Goal: Task Accomplishment & Management: Use online tool/utility

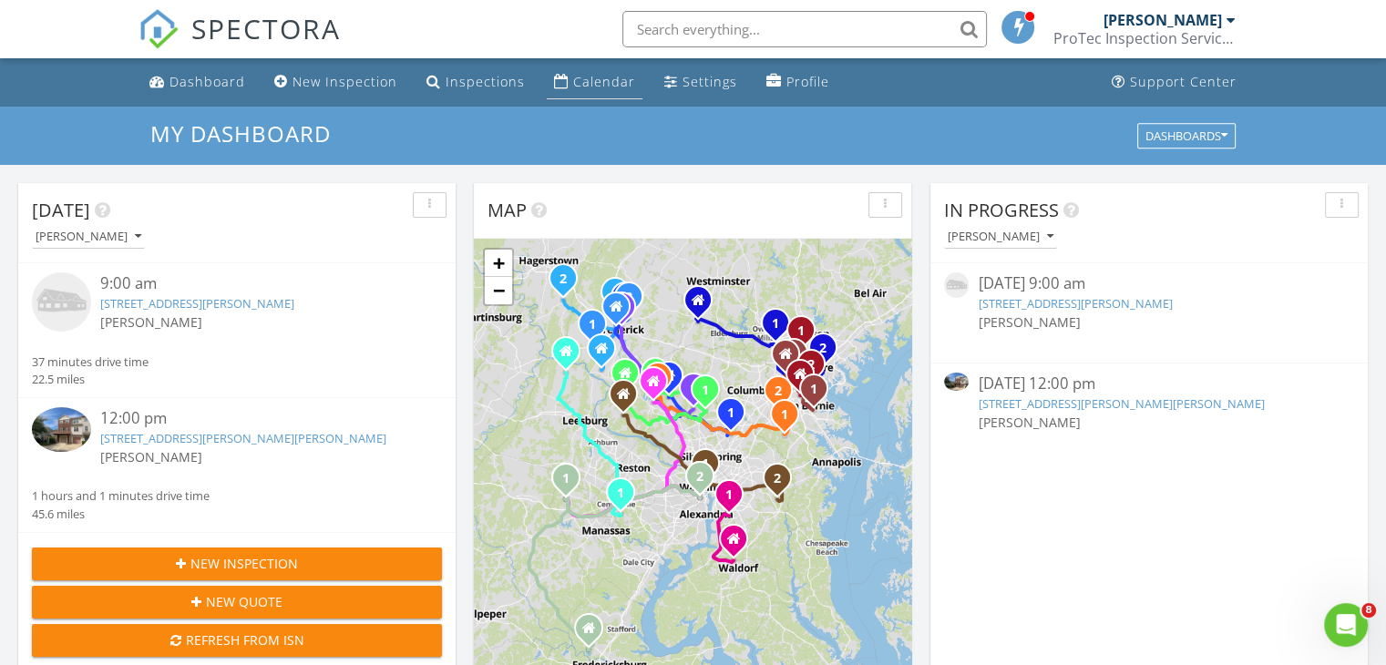
click at [579, 81] on div "Calendar" at bounding box center [604, 81] width 62 height 17
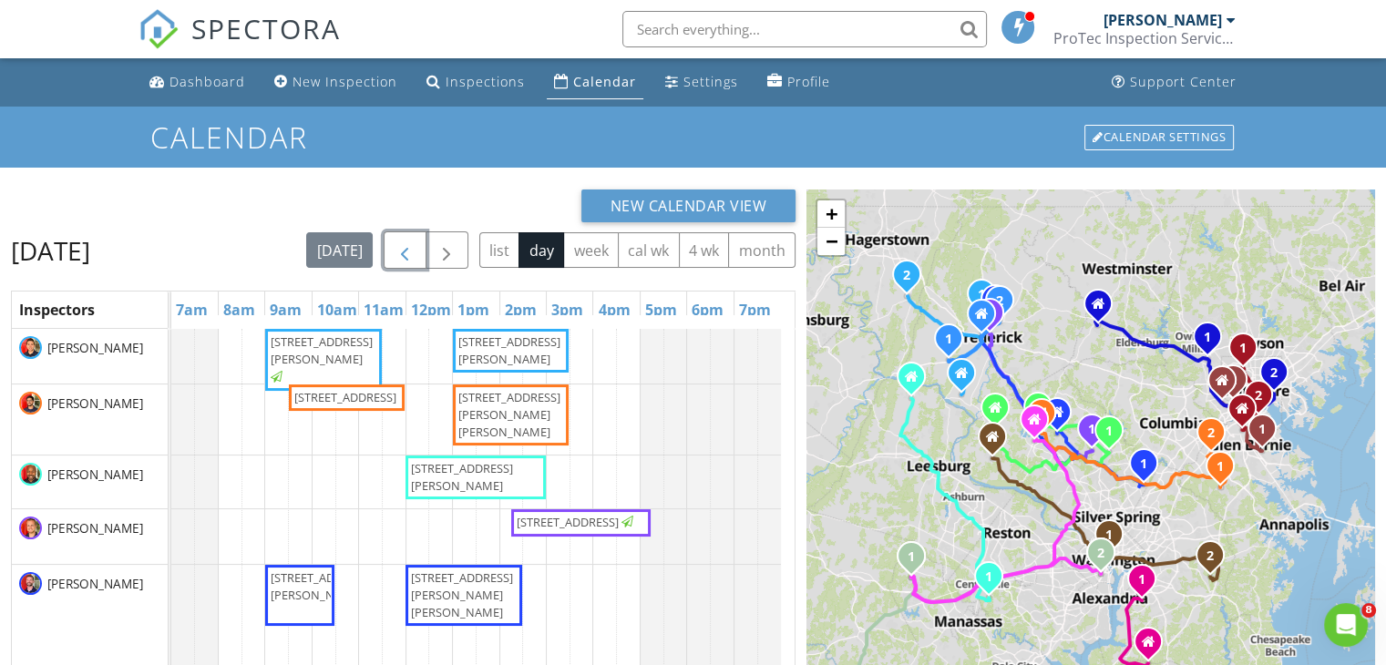
click at [401, 252] on span "button" at bounding box center [405, 251] width 22 height 22
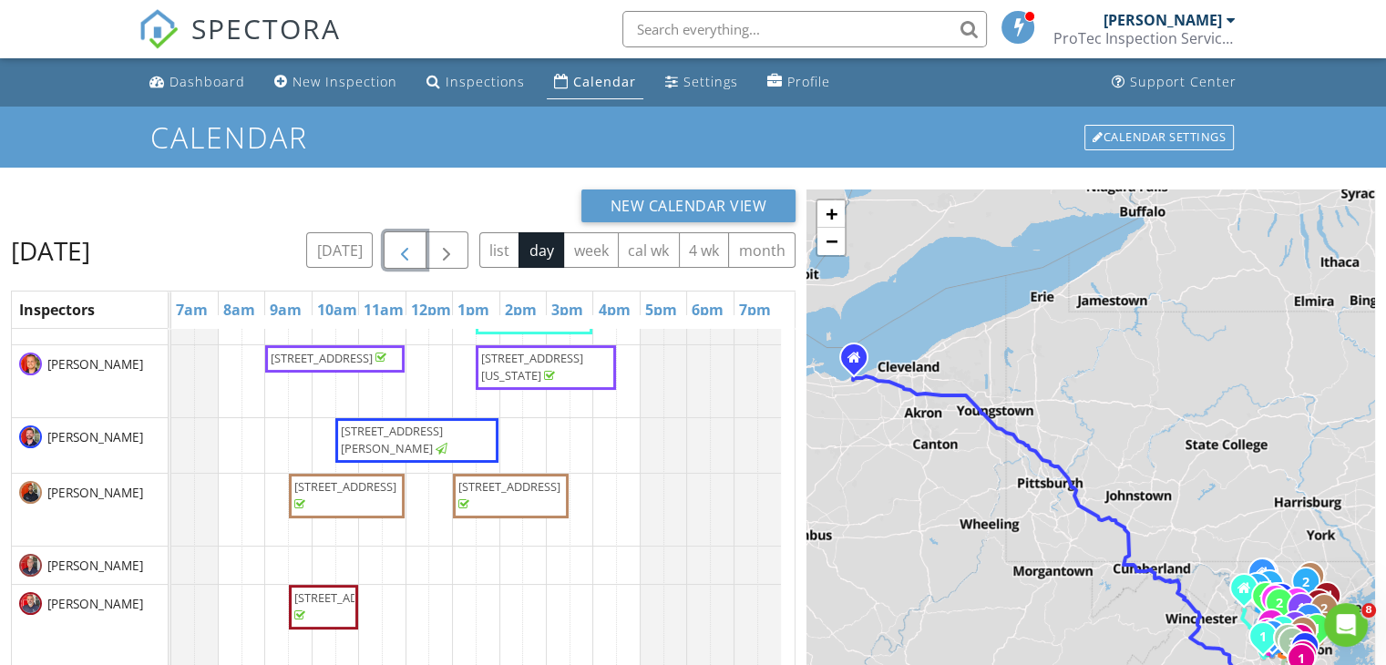
scroll to position [184, 0]
click at [417, 457] on span "5245 W Boniwood Turn, Clinton 20735" at bounding box center [392, 441] width 102 height 34
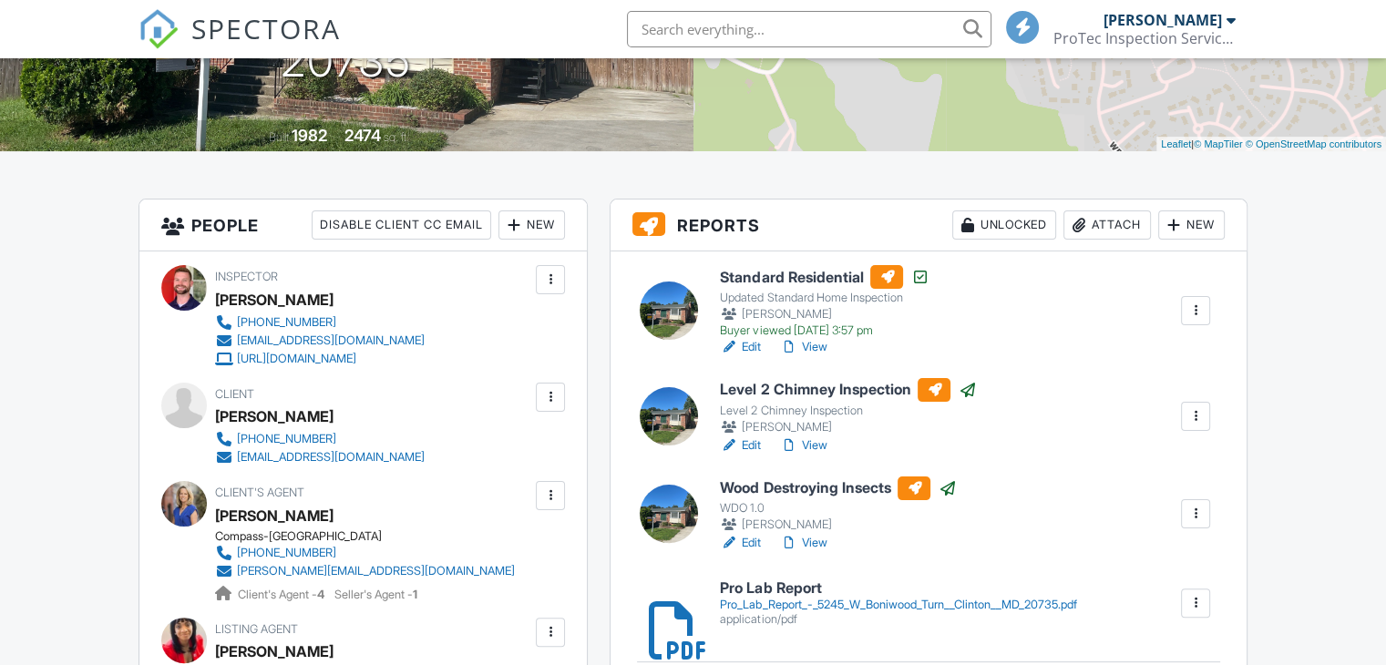
scroll to position [335, 0]
click at [664, 612] on div at bounding box center [658, 603] width 18 height 18
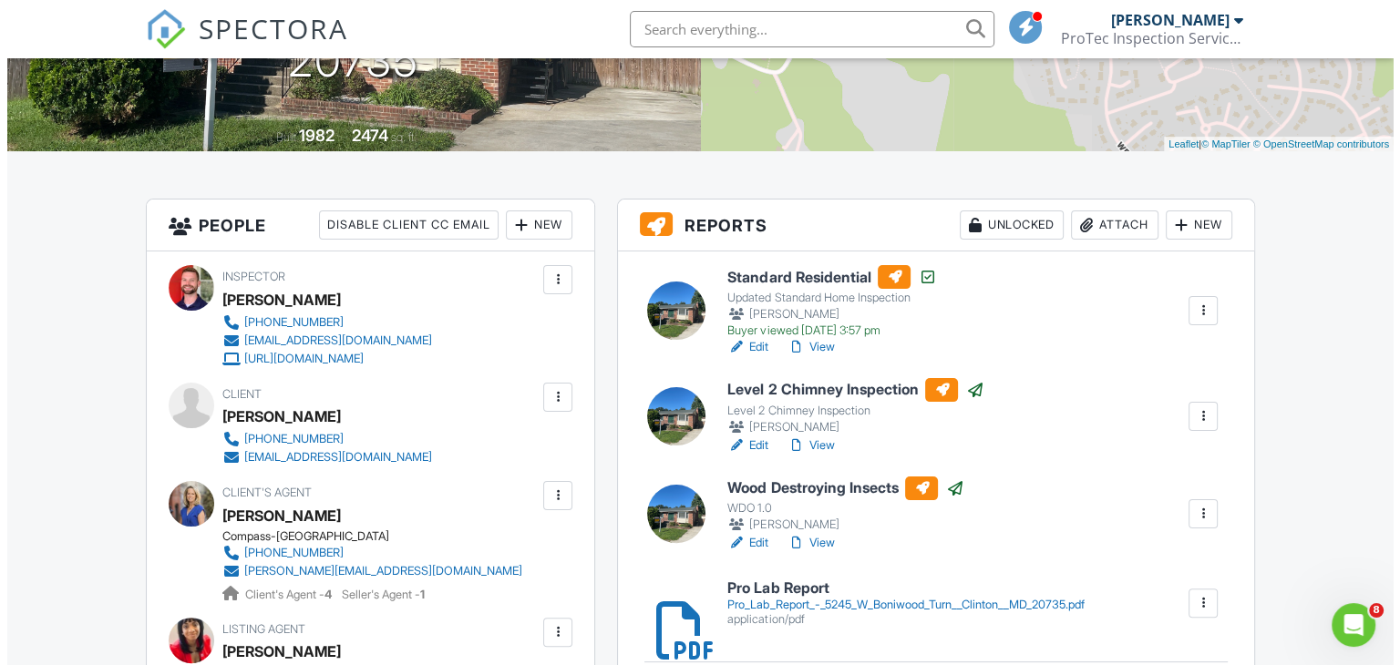
scroll to position [0, 0]
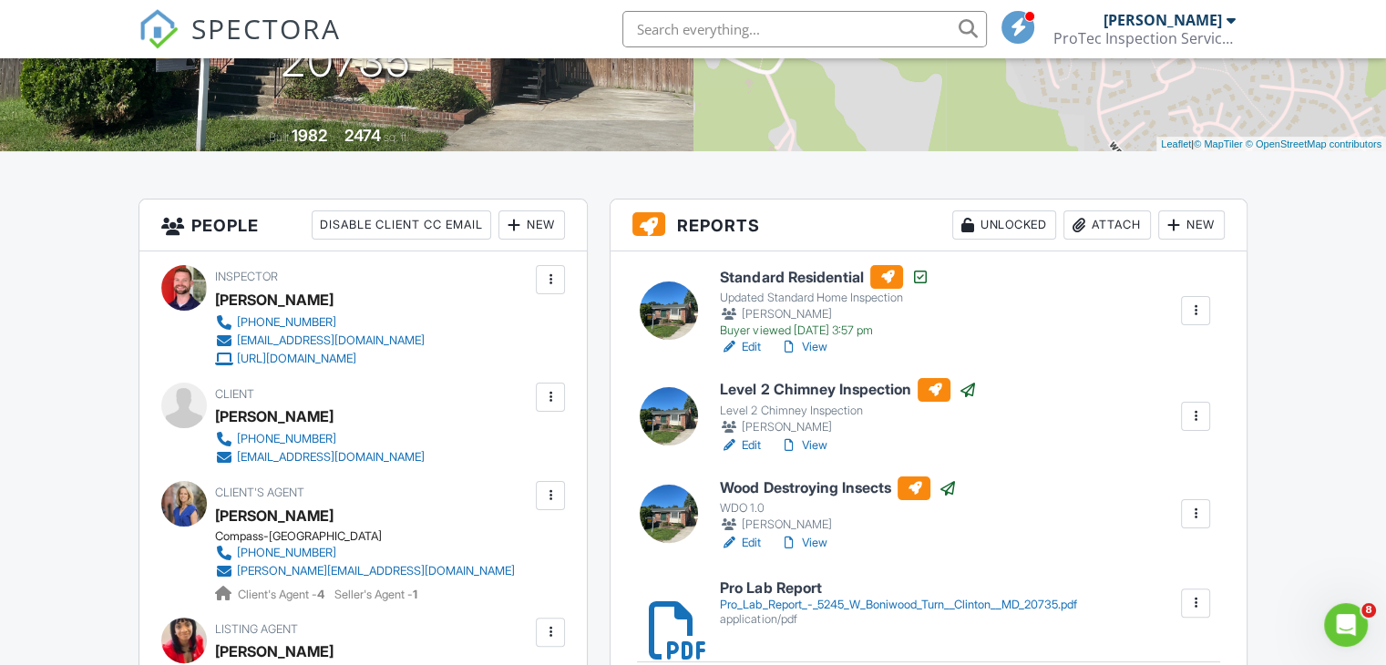
click at [1194, 230] on div "New" at bounding box center [1191, 224] width 67 height 29
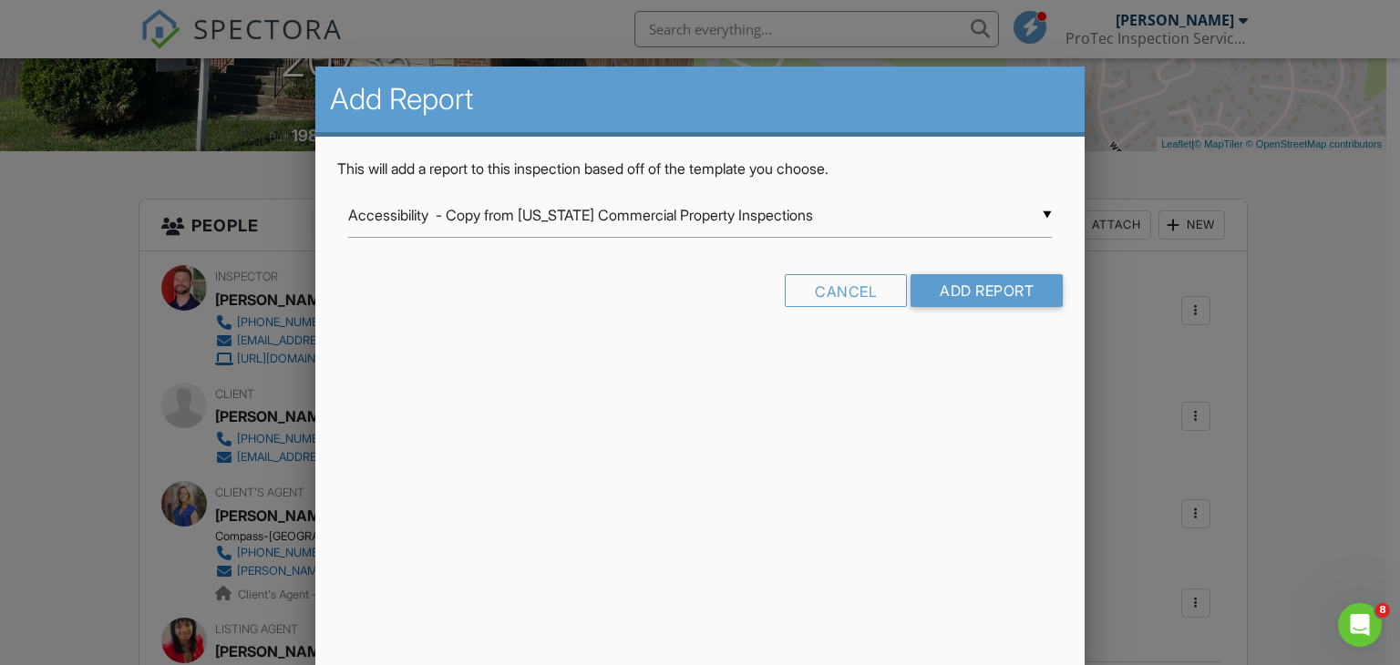
click at [899, 227] on div "▼ Accessibility - Copy from [US_STATE] Commercial Property Inspections Accessib…" at bounding box center [700, 215] width 704 height 45
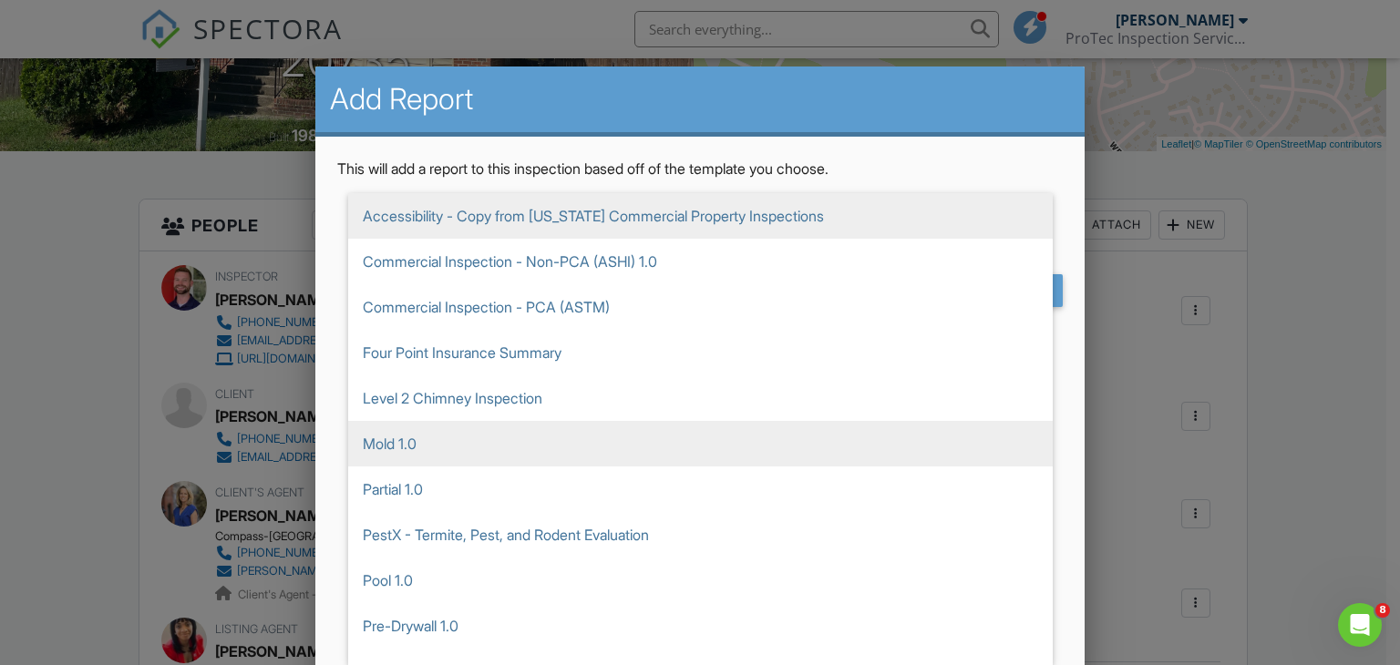
click at [427, 449] on span "Mold 1.0" at bounding box center [700, 444] width 704 height 46
type input "Mold 1.0"
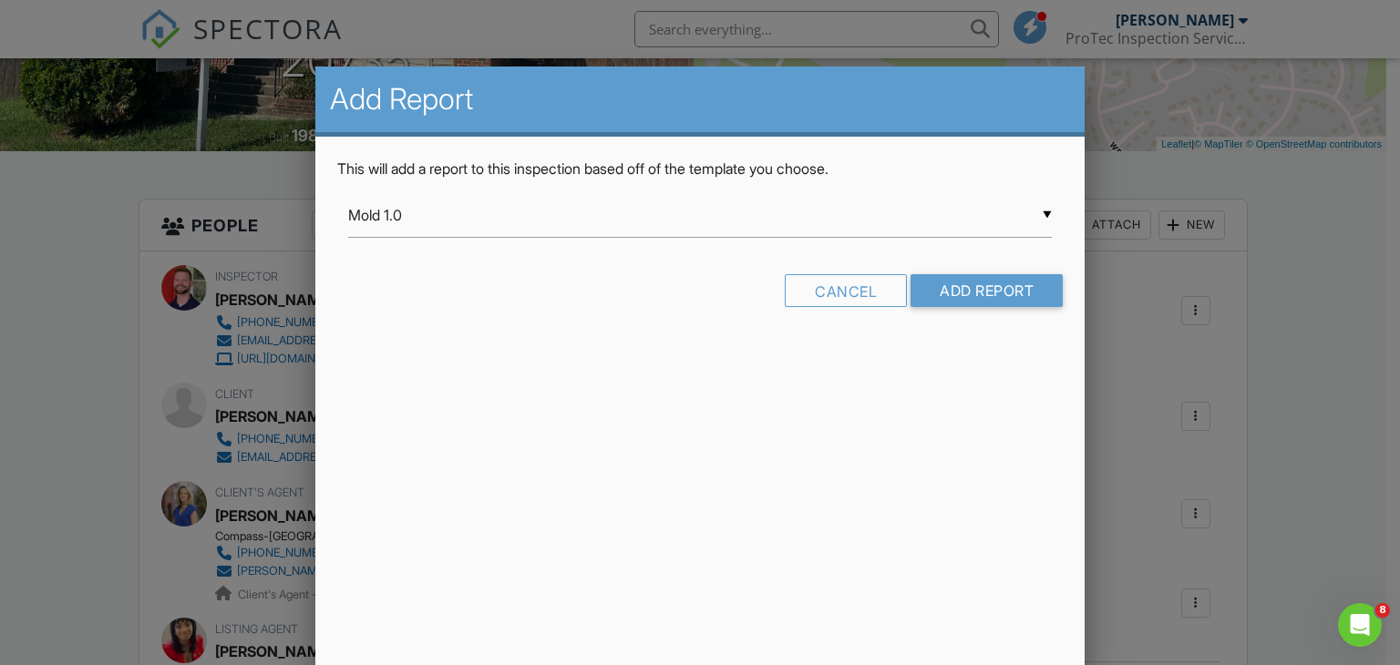
scroll to position [227, 0]
click at [985, 304] on input "Add Report" at bounding box center [986, 290] width 152 height 33
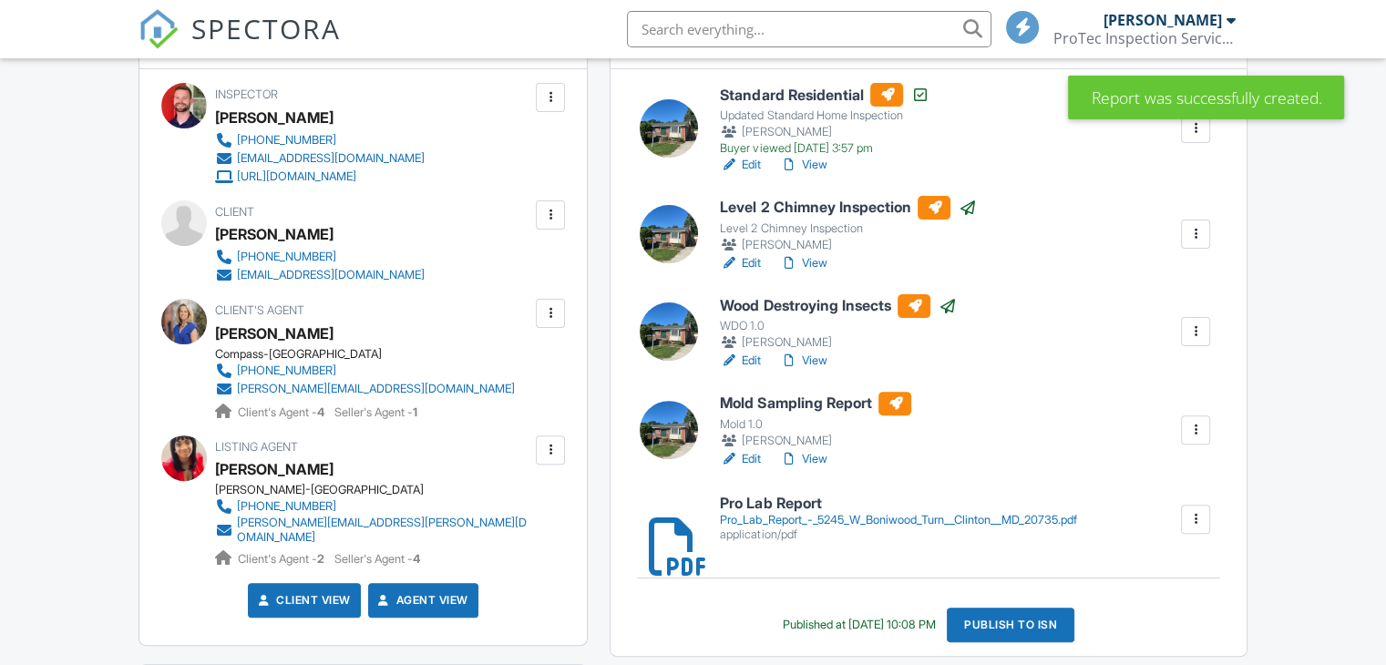
scroll to position [518, 0]
click at [678, 432] on div at bounding box center [669, 430] width 58 height 58
